Goal: Task Accomplishment & Management: Manage account settings

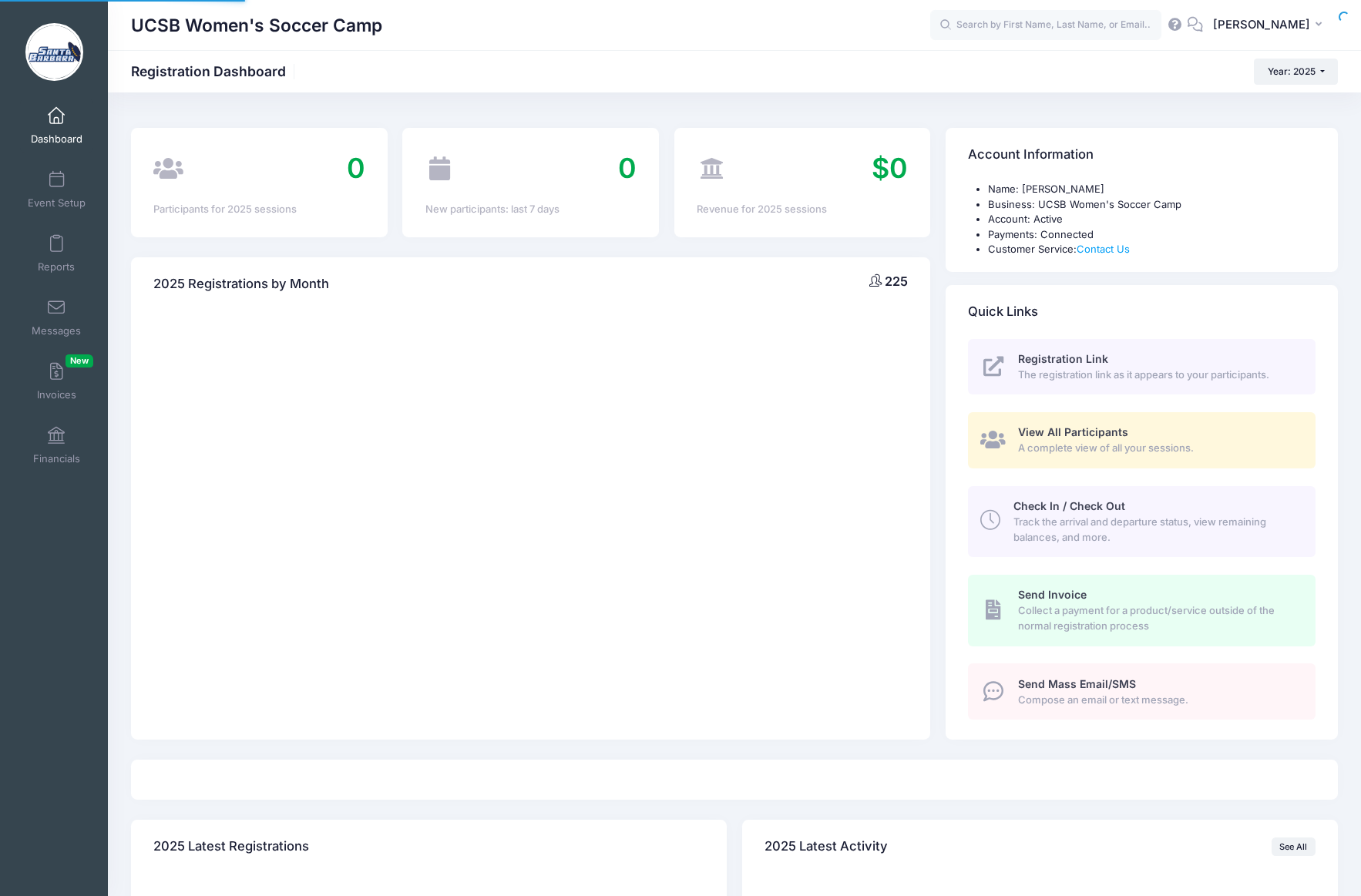
select select
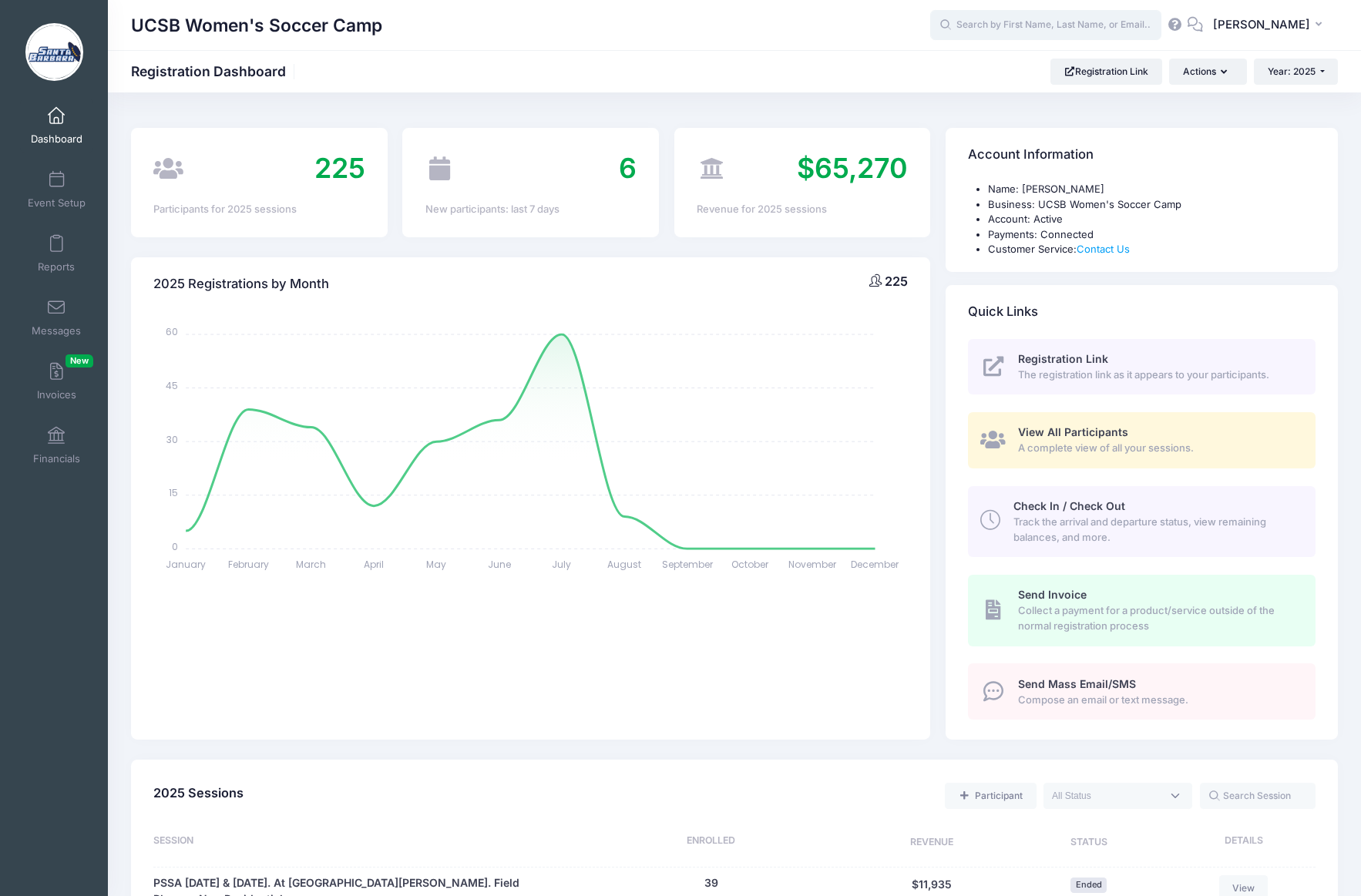
click at [1014, 26] on input "text" at bounding box center [1046, 25] width 231 height 31
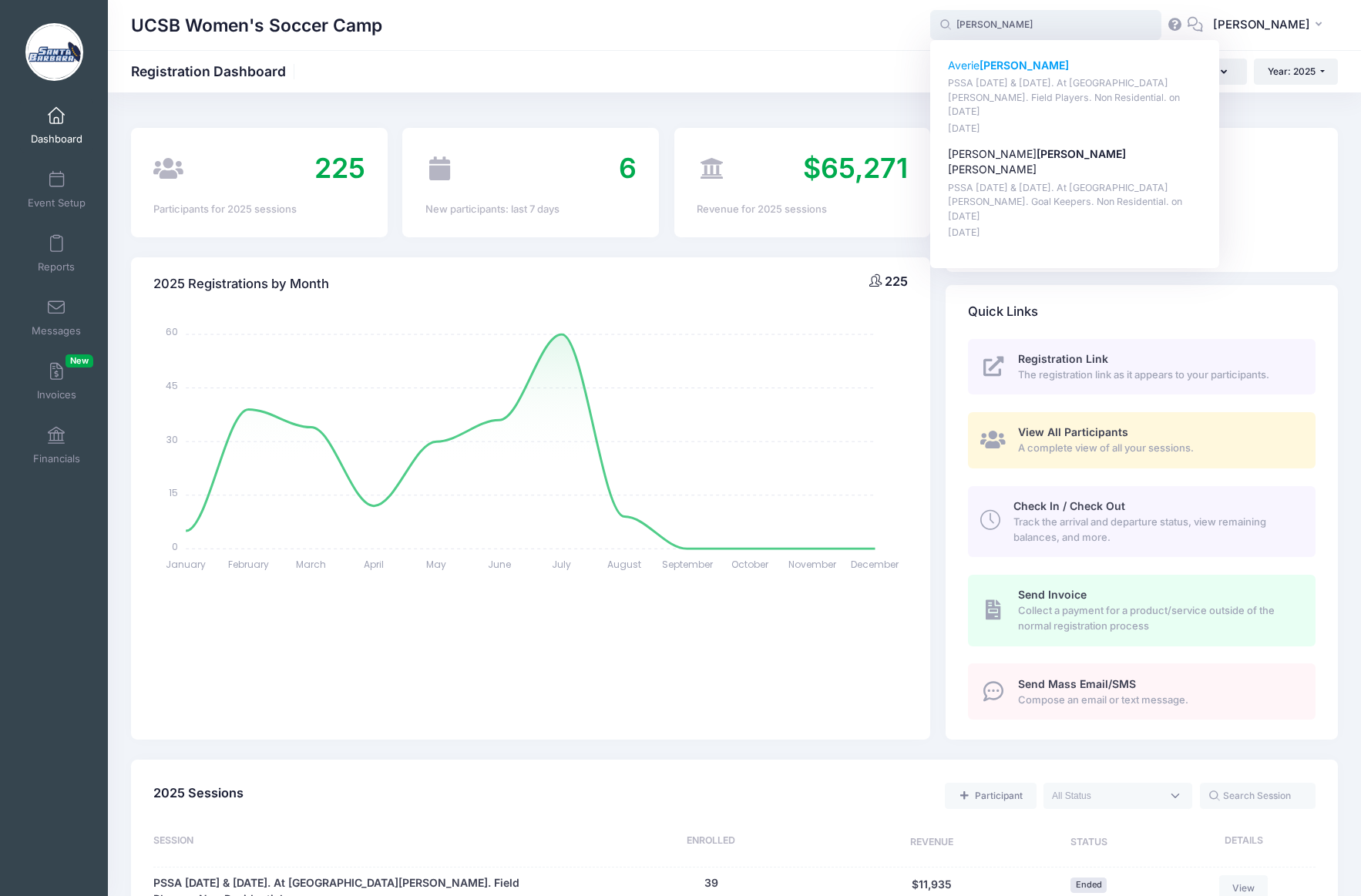
click at [1006, 63] on p "Averie Eck" at bounding box center [1075, 65] width 254 height 16
type input "Averie Eck (PSSA August 16 &amp; 17. At UC Santa Barbara. Field Players. Non Re…"
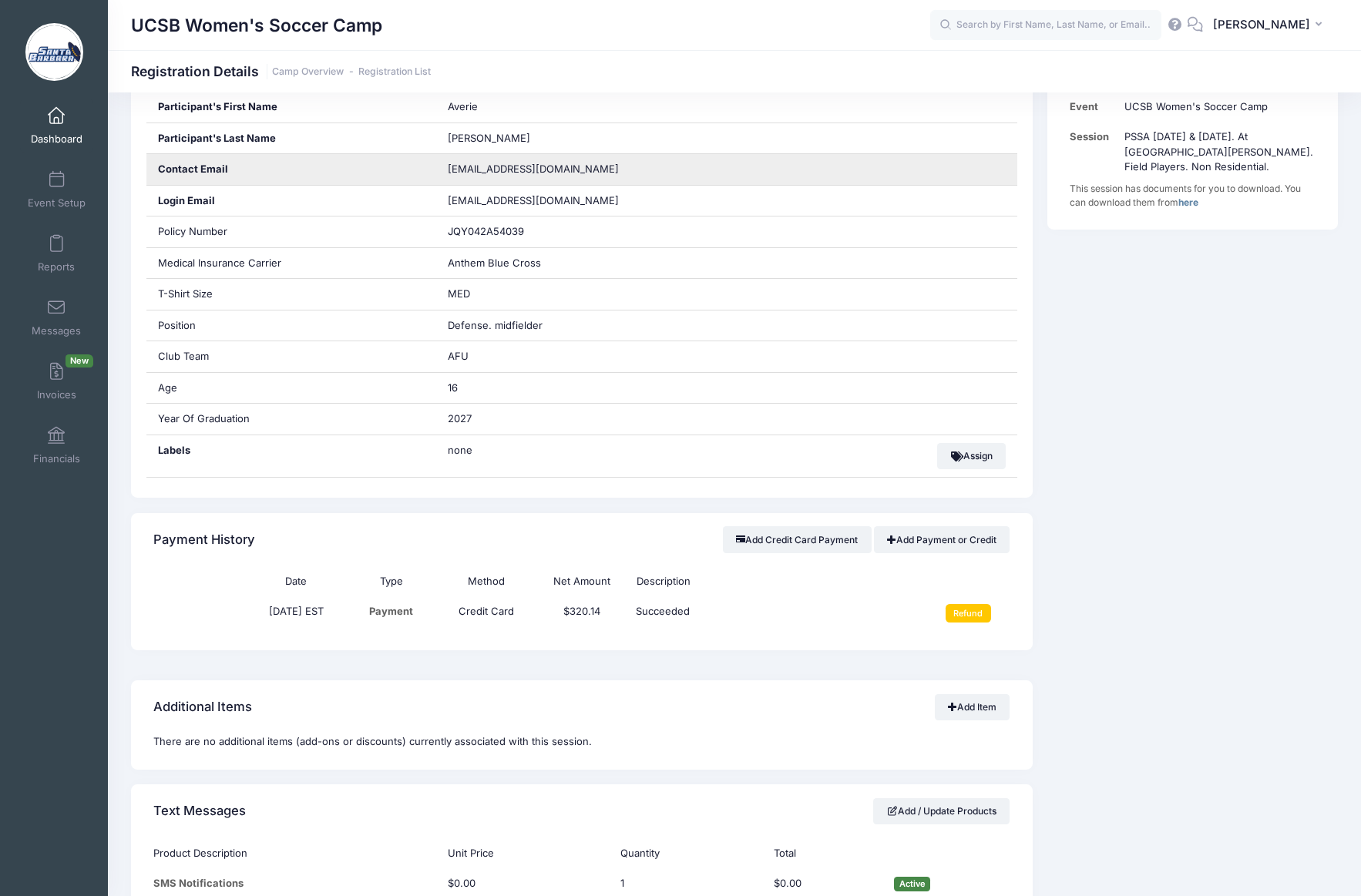
scroll to position [411, 0]
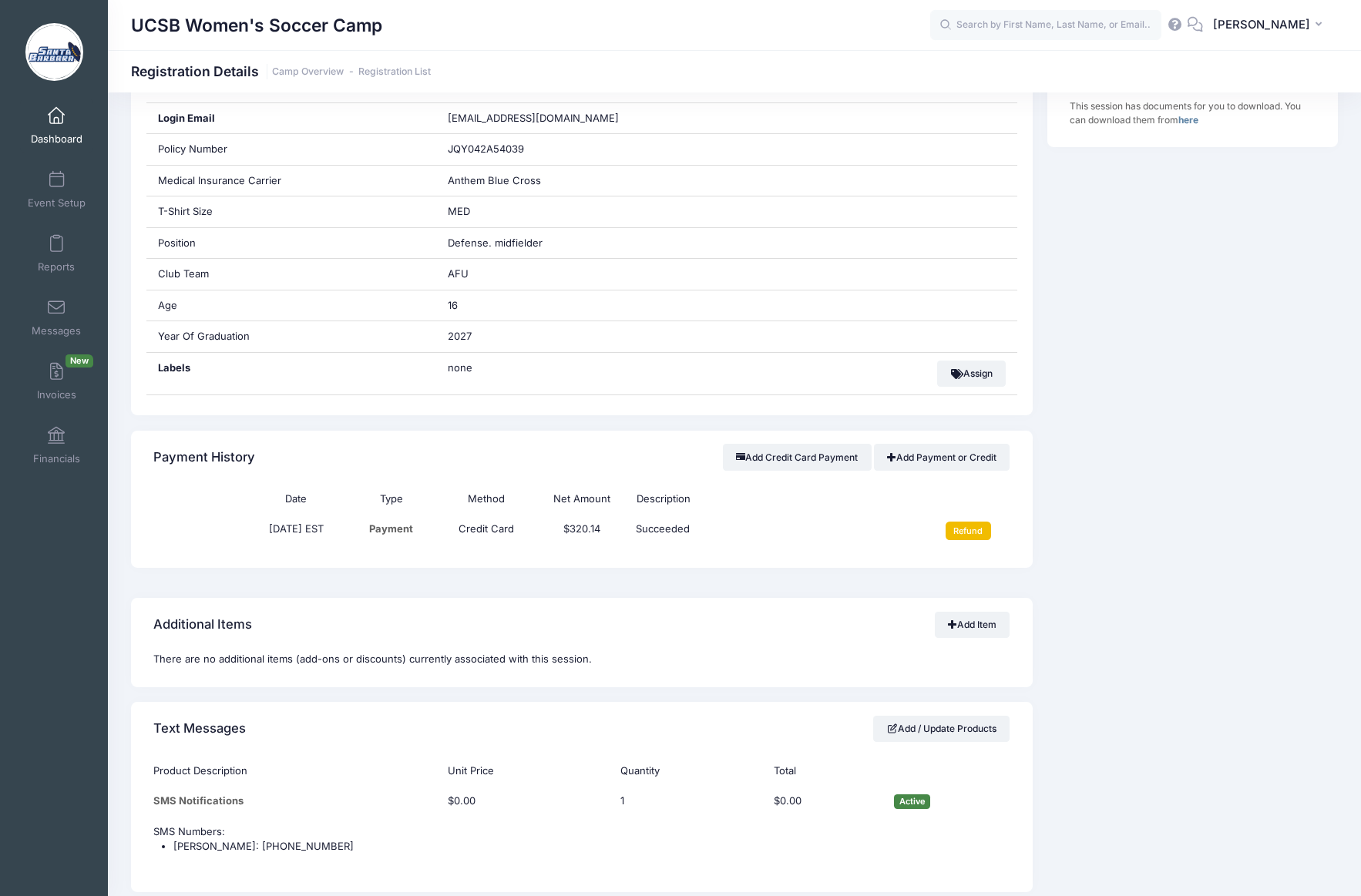
click at [968, 531] on input "Refund" at bounding box center [968, 531] width 46 height 19
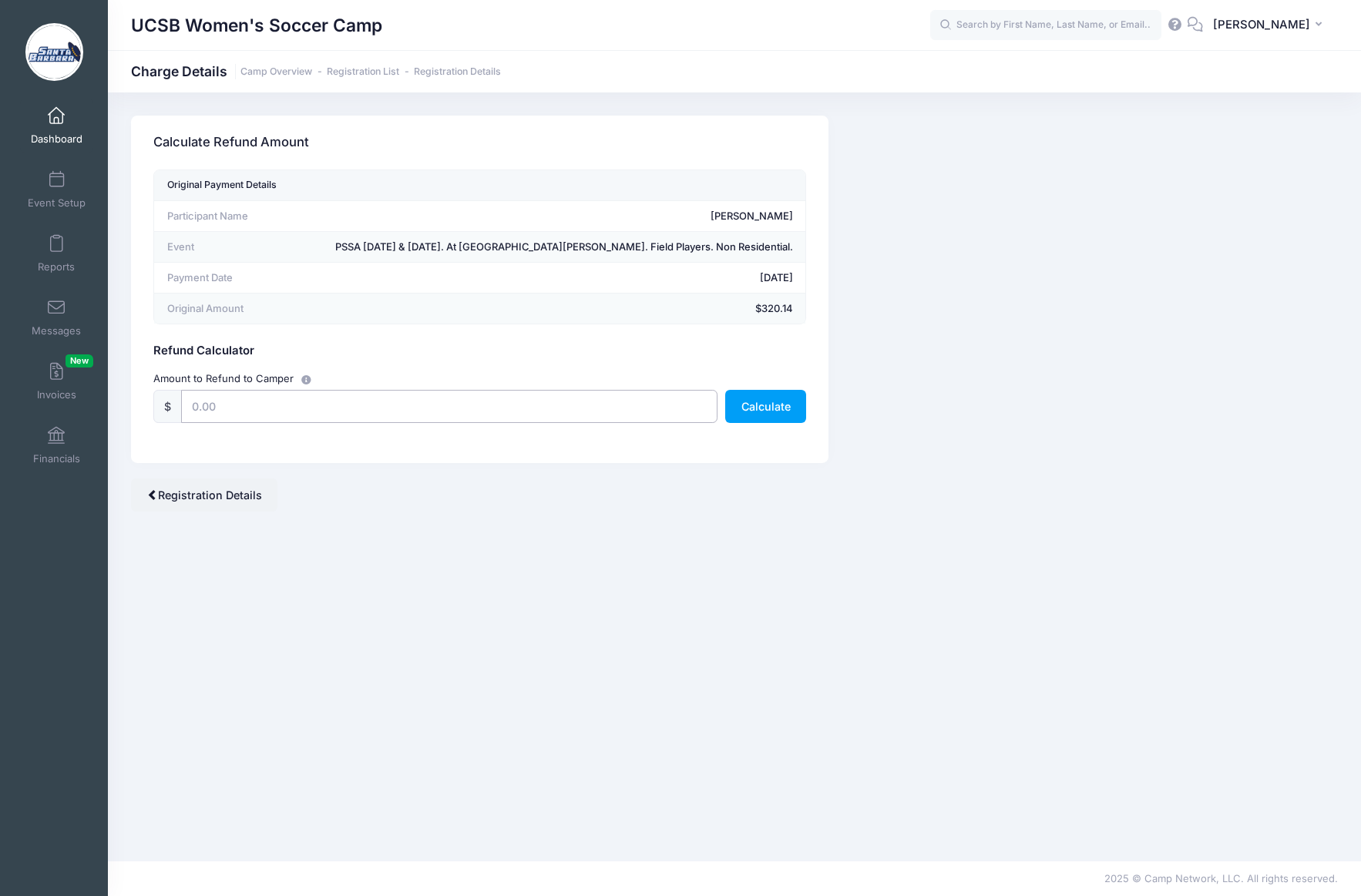
click at [294, 410] on input "text" at bounding box center [449, 407] width 537 height 34
type input "250.00"
click at [770, 410] on button "Calculate" at bounding box center [766, 407] width 81 height 34
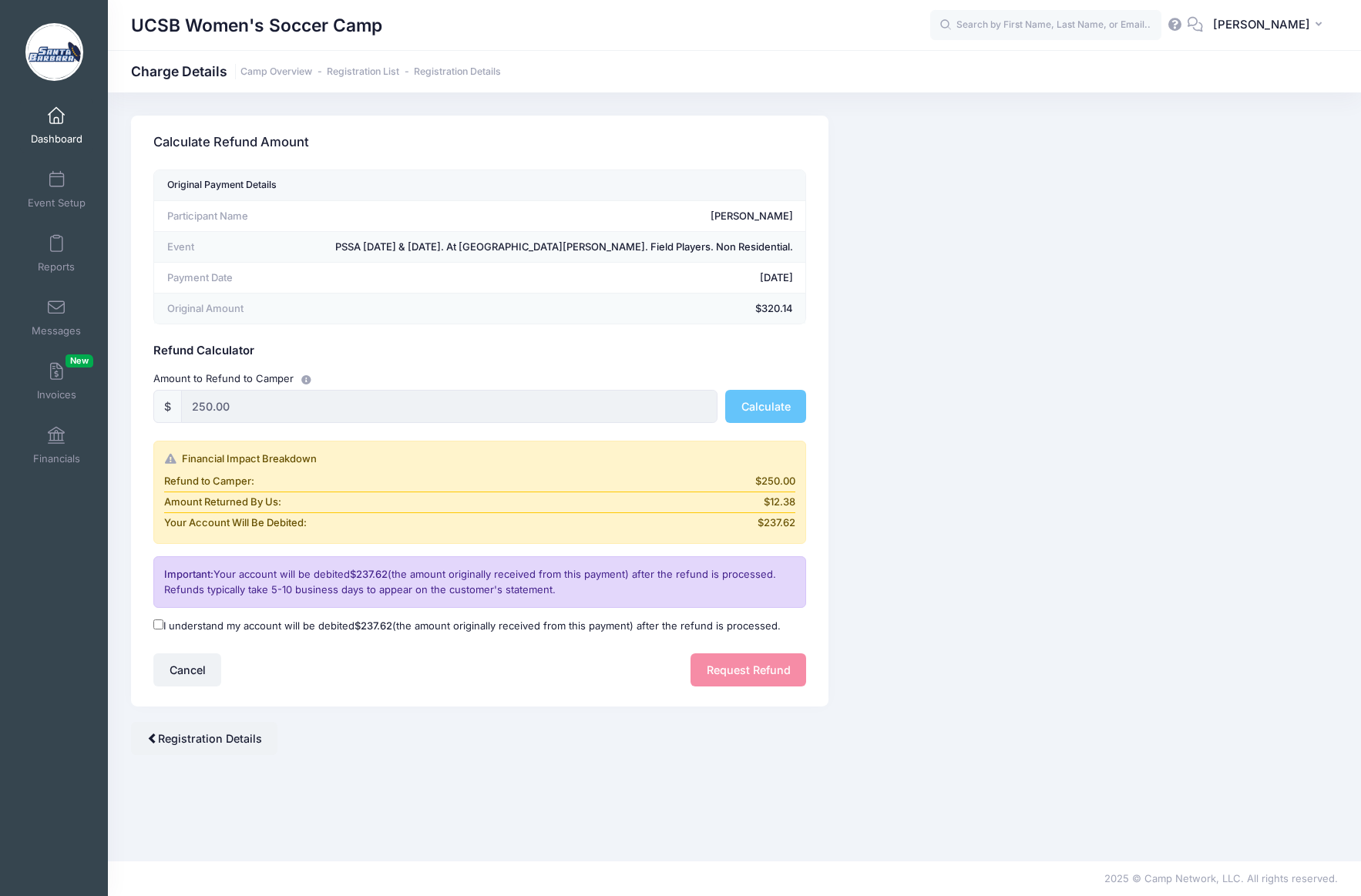
click at [160, 625] on input "I understand my account will be debited $237.62 (the amount originally received…" at bounding box center [158, 624] width 10 height 10
checkbox input "true"
click at [728, 668] on button "Request Refund" at bounding box center [748, 671] width 116 height 34
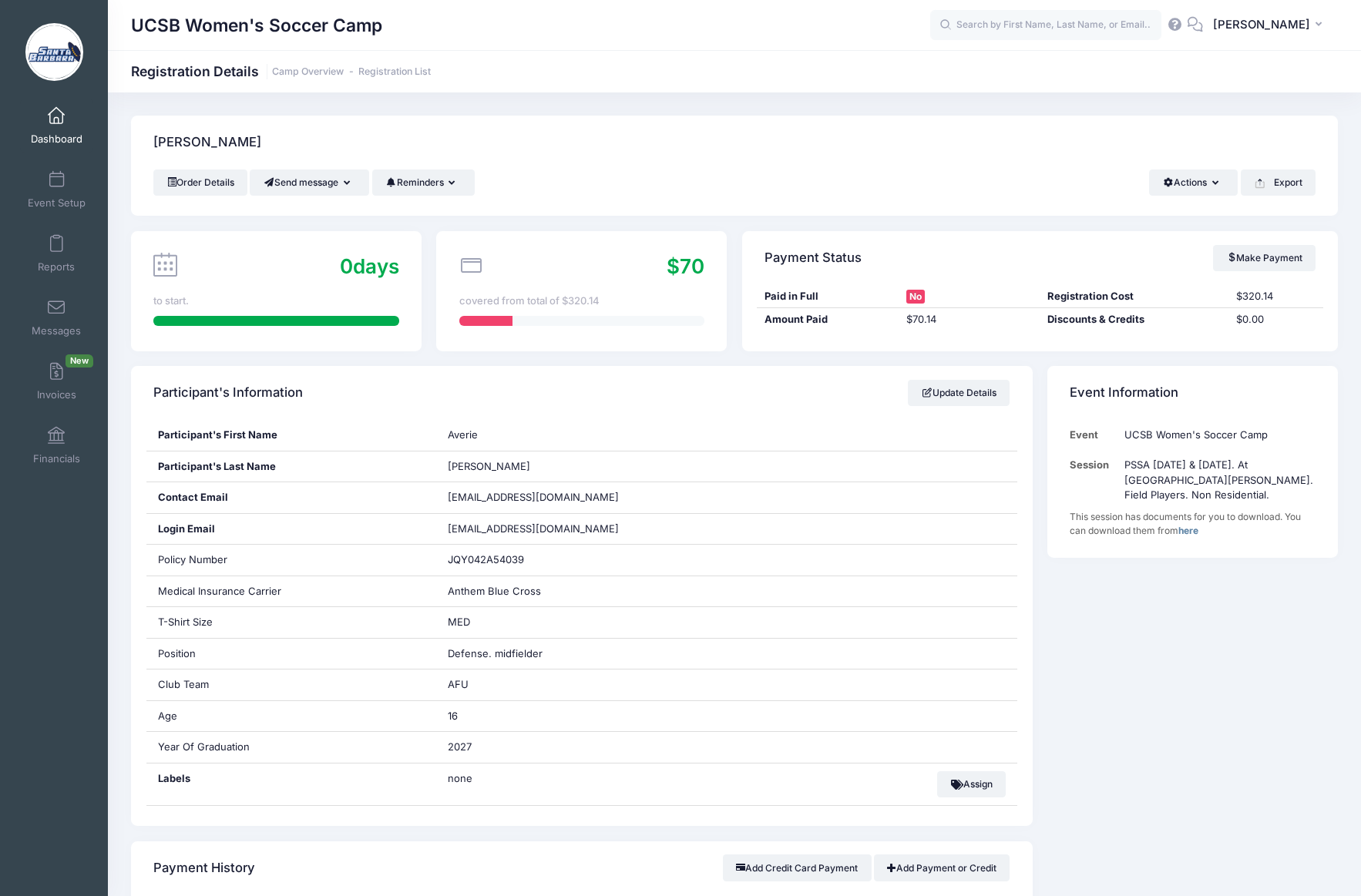
click at [56, 116] on span at bounding box center [56, 116] width 0 height 17
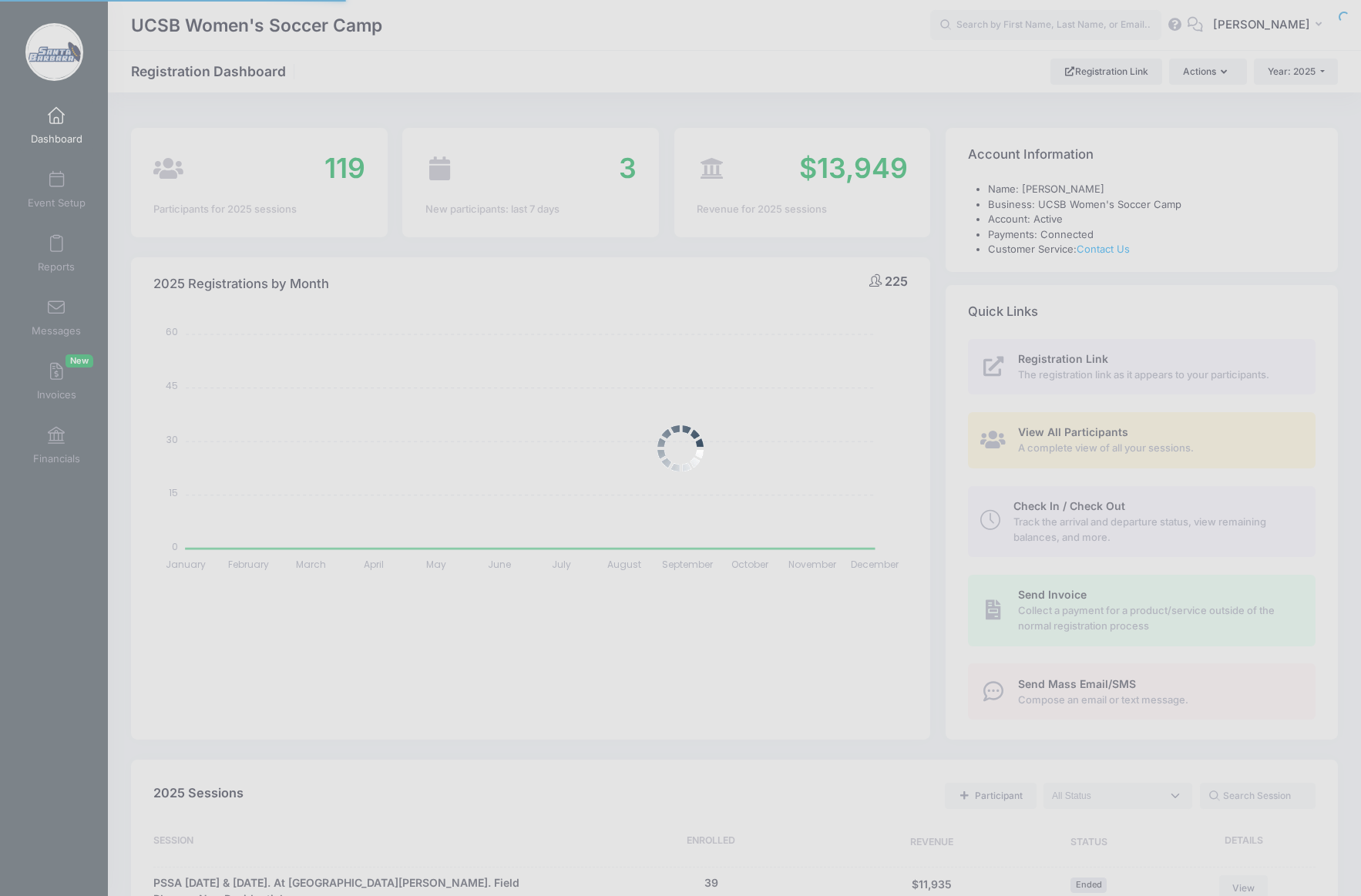
select select
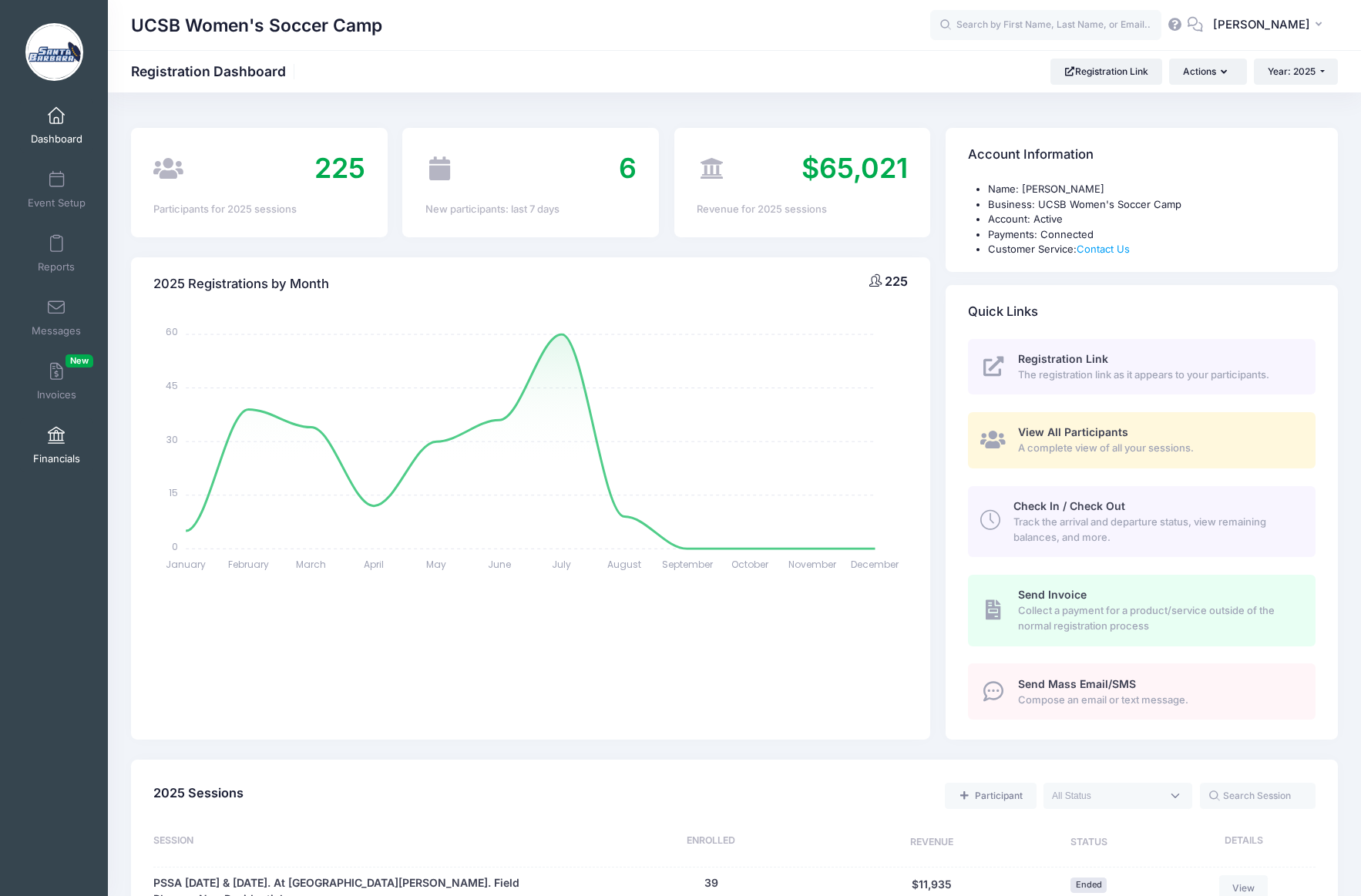
click at [56, 436] on span at bounding box center [56, 436] width 0 height 17
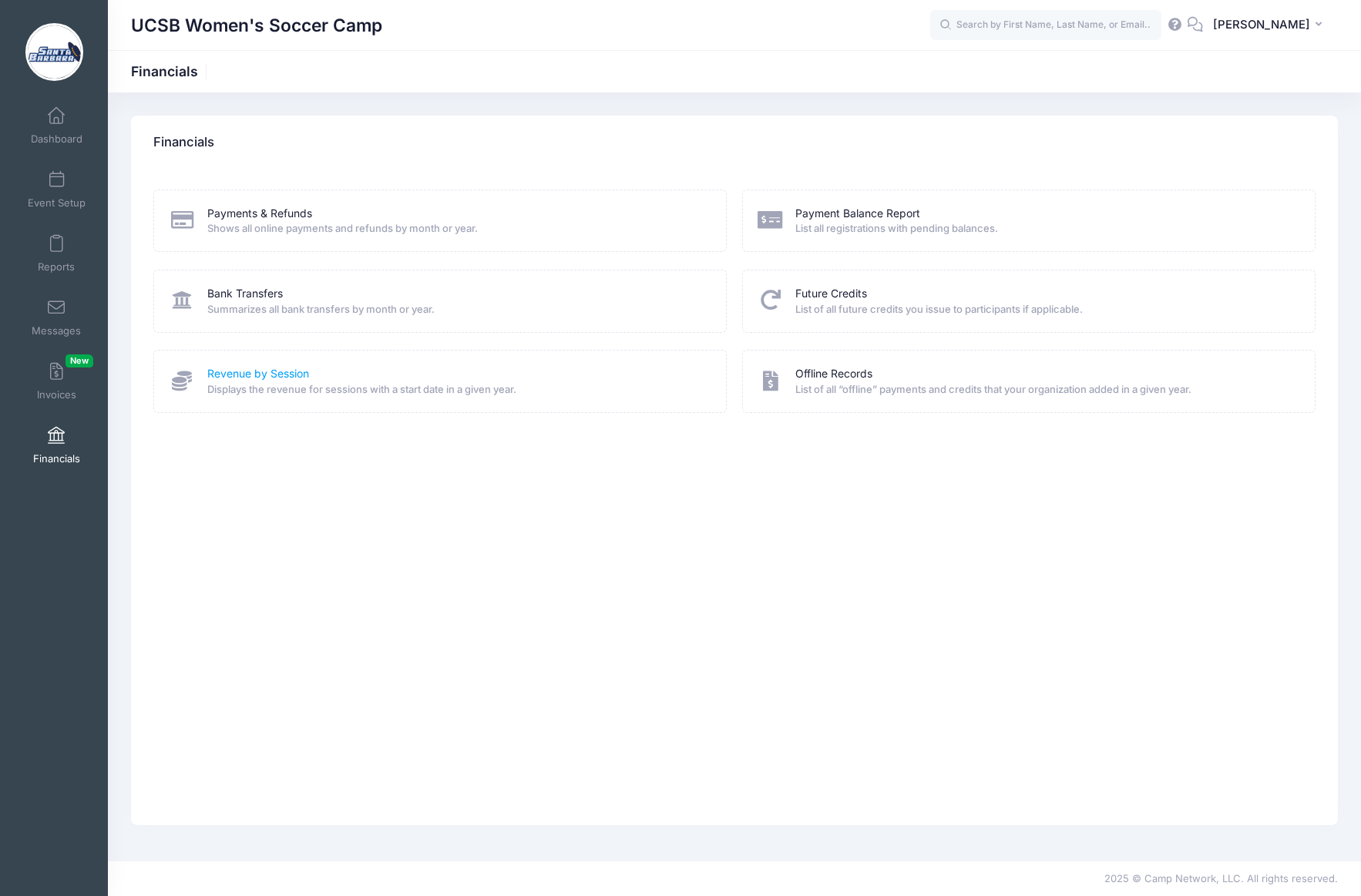
click at [252, 373] on link "Revenue by Session" at bounding box center [258, 373] width 102 height 16
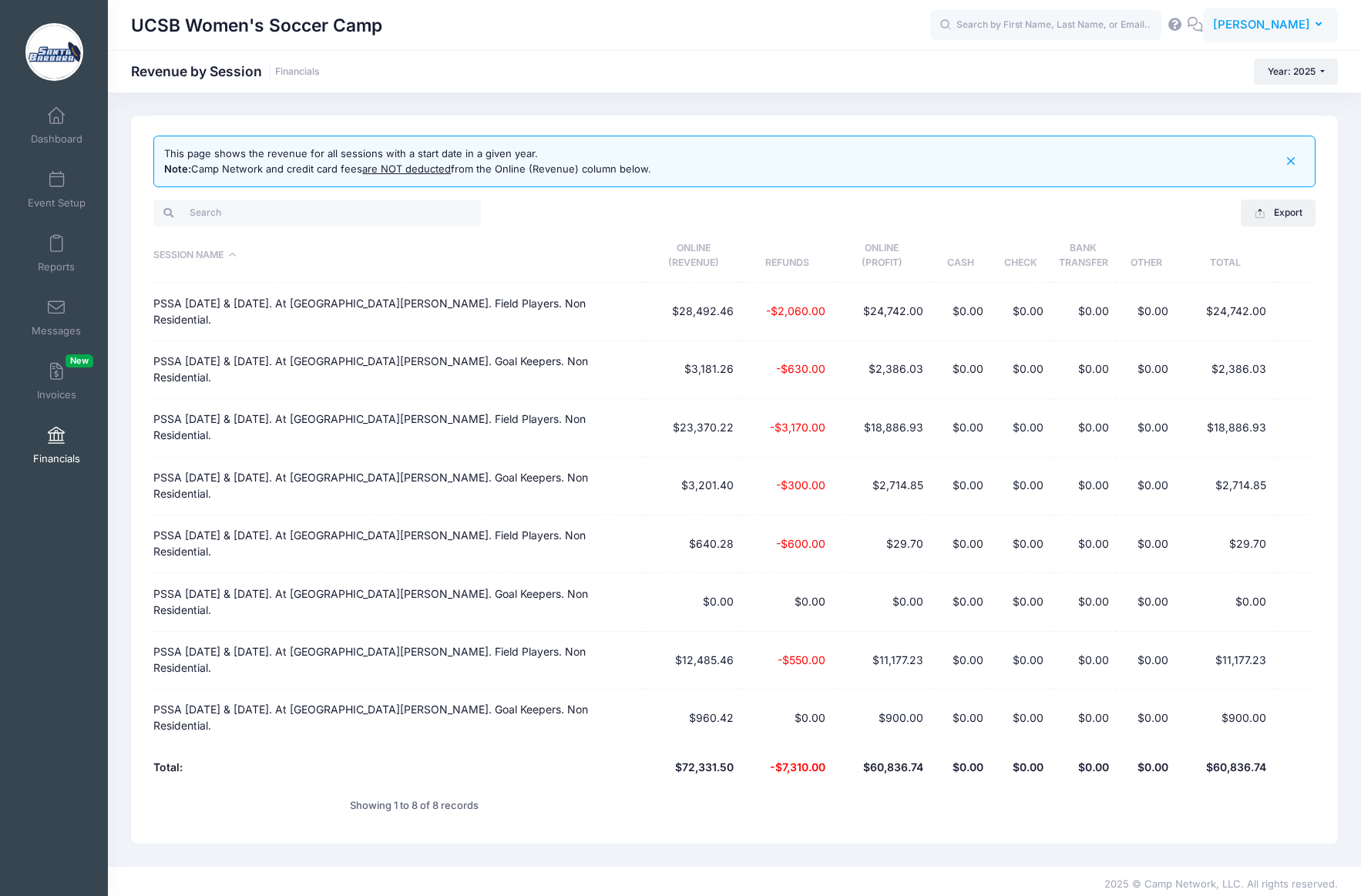
click at [1273, 29] on span "[PERSON_NAME]" at bounding box center [1261, 24] width 97 height 17
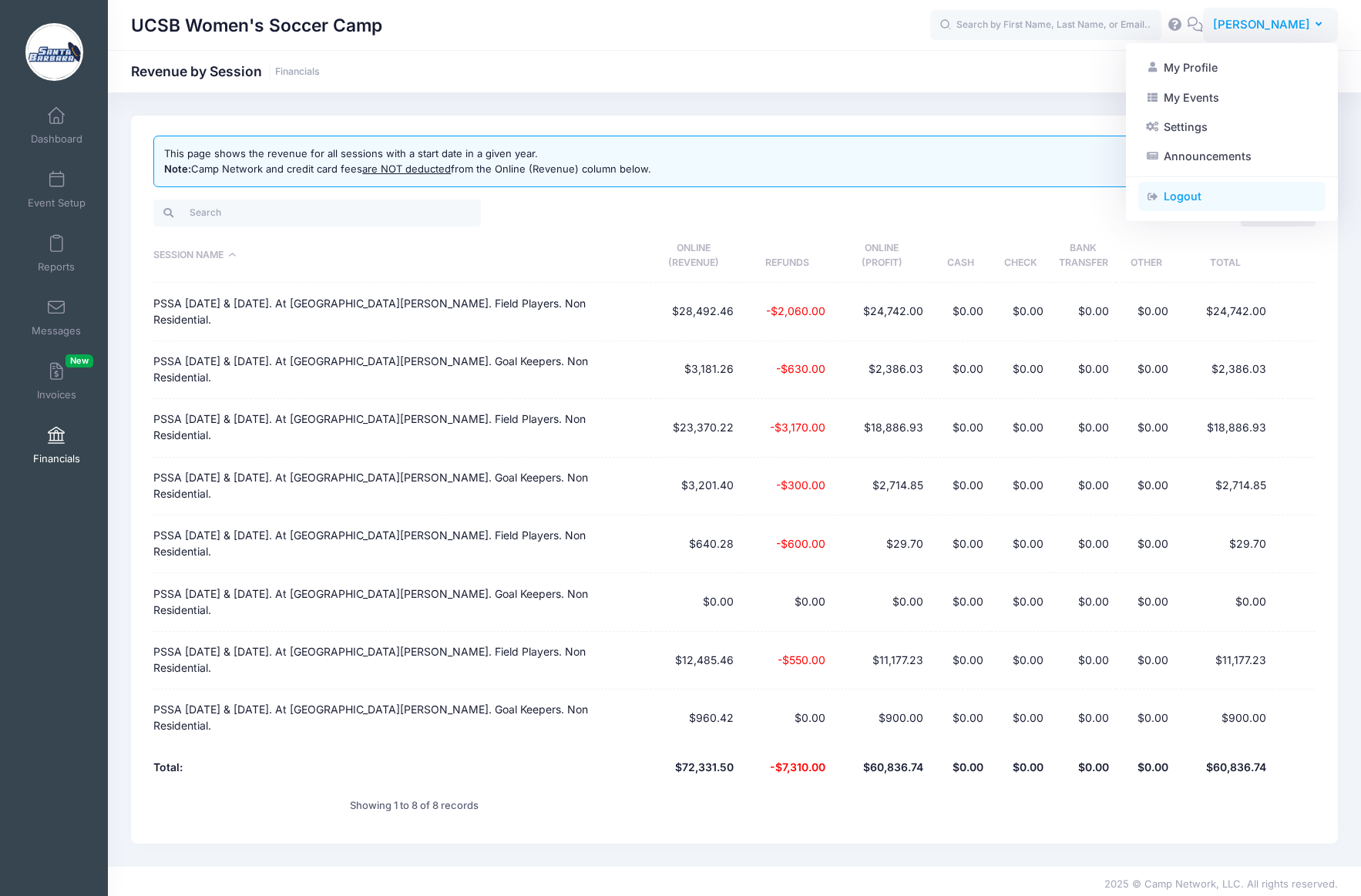
click at [1187, 200] on link "Logout" at bounding box center [1232, 196] width 187 height 29
